Goal: Download file/media: Download file/media

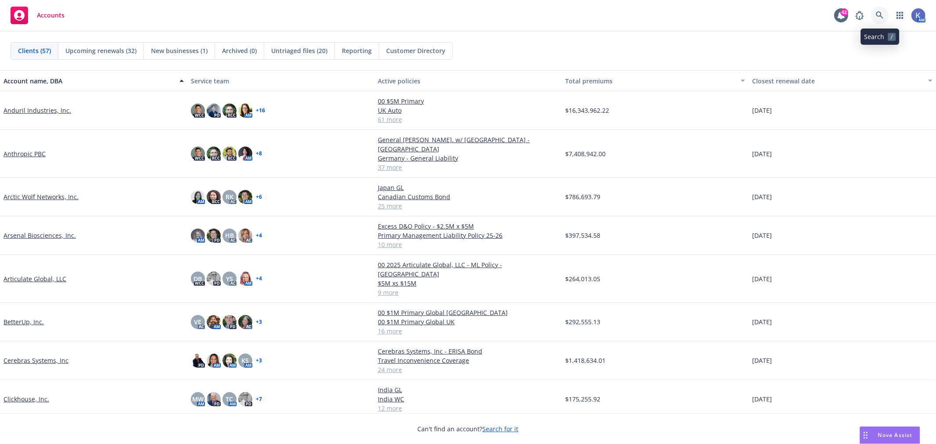
click at [878, 15] on icon at bounding box center [880, 15] width 8 height 8
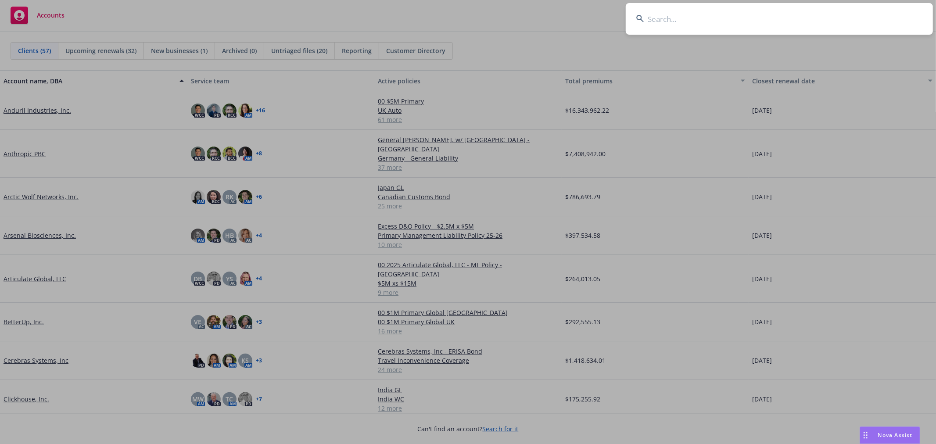
click at [849, 18] on input at bounding box center [779, 19] width 307 height 32
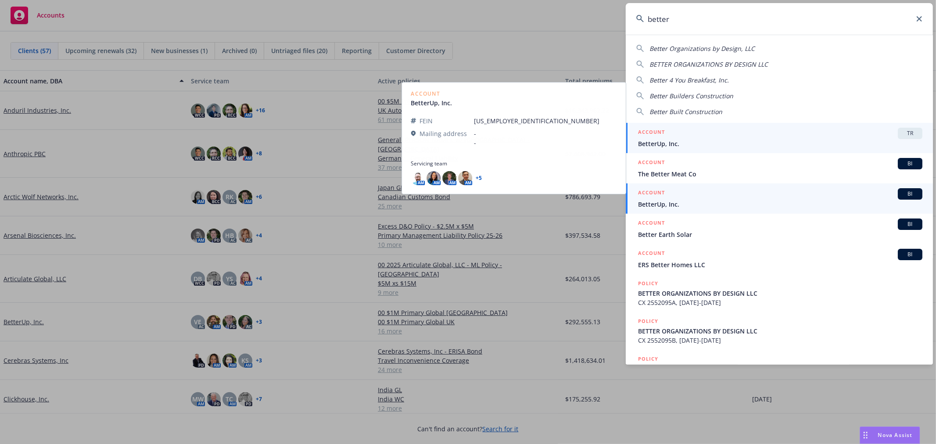
type input "better"
click at [666, 201] on span "BetterUp, Inc." at bounding box center [780, 204] width 284 height 9
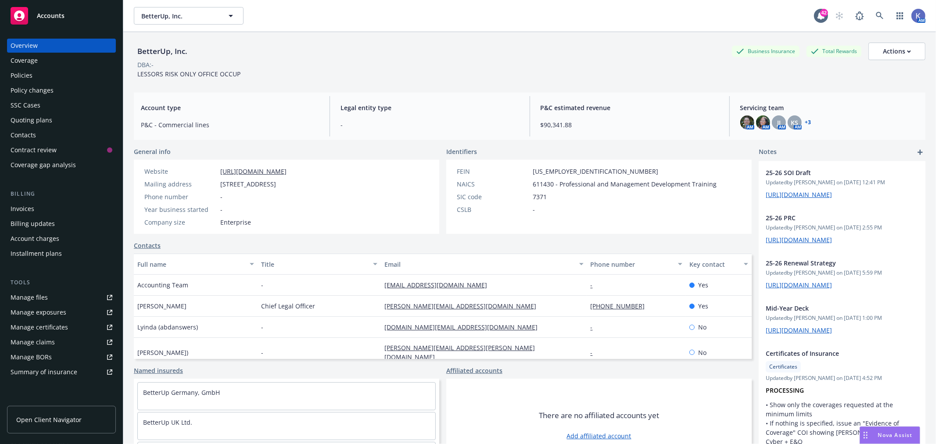
click at [30, 72] on div "Policies" at bounding box center [22, 75] width 22 height 14
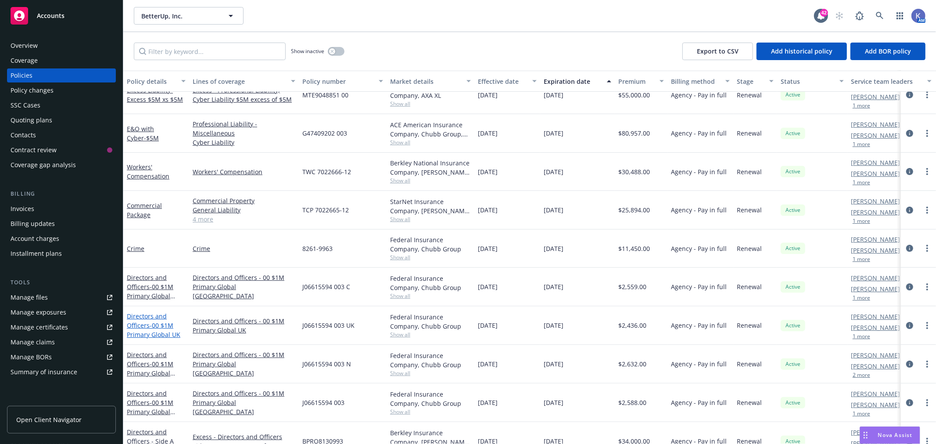
scroll to position [244, 0]
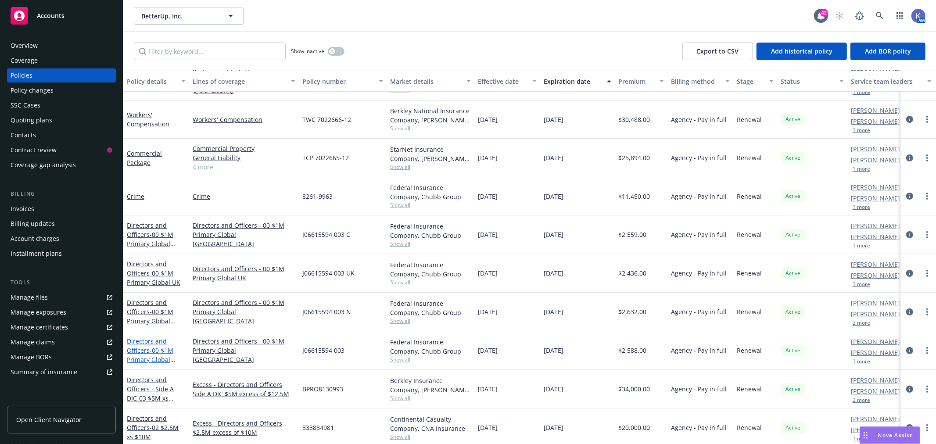
click at [156, 355] on span "- 00 $1M Primary Global [GEOGRAPHIC_DATA]" at bounding box center [154, 364] width 55 height 36
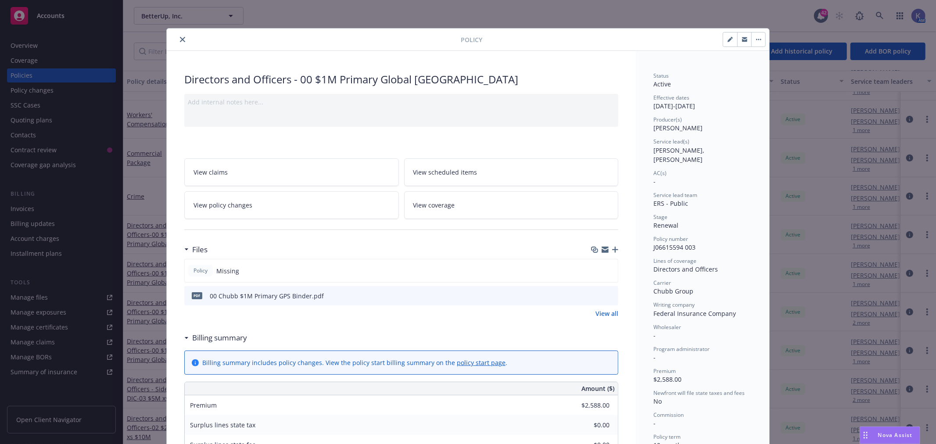
click at [177, 34] on div "Policy" at bounding box center [468, 40] width 602 height 22
click at [180, 39] on icon "close" at bounding box center [182, 39] width 5 height 5
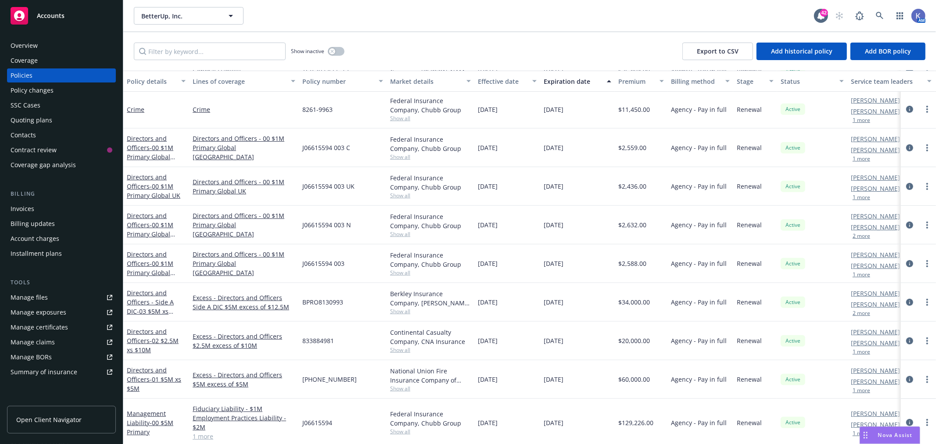
scroll to position [329, 0]
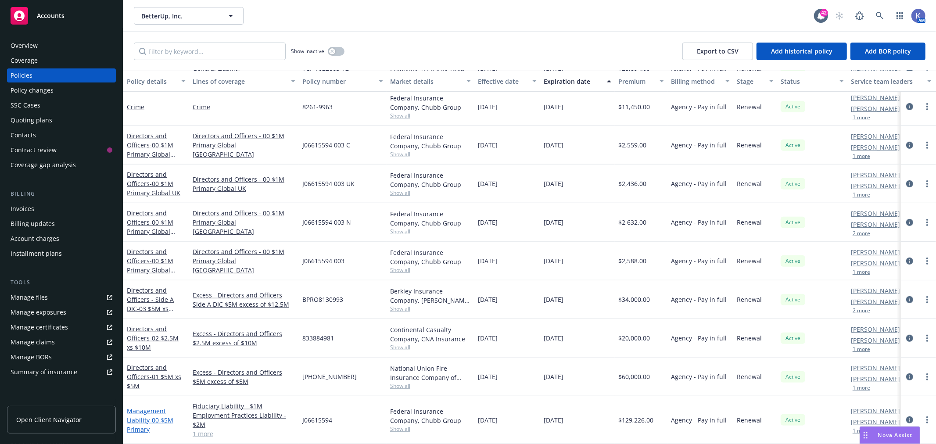
click at [157, 407] on link "Management Liability - 00 $5M Primary" at bounding box center [150, 420] width 47 height 27
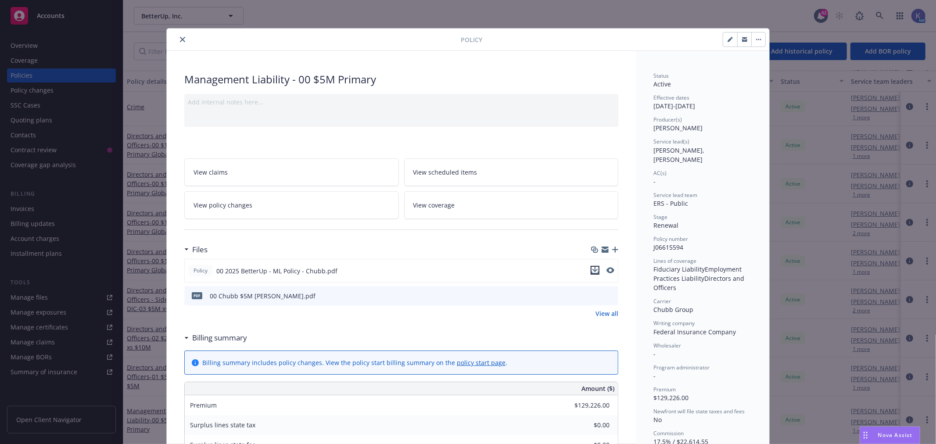
click at [592, 269] on icon "download file" at bounding box center [594, 270] width 7 height 7
